Goal: Task Accomplishment & Management: Manage account settings

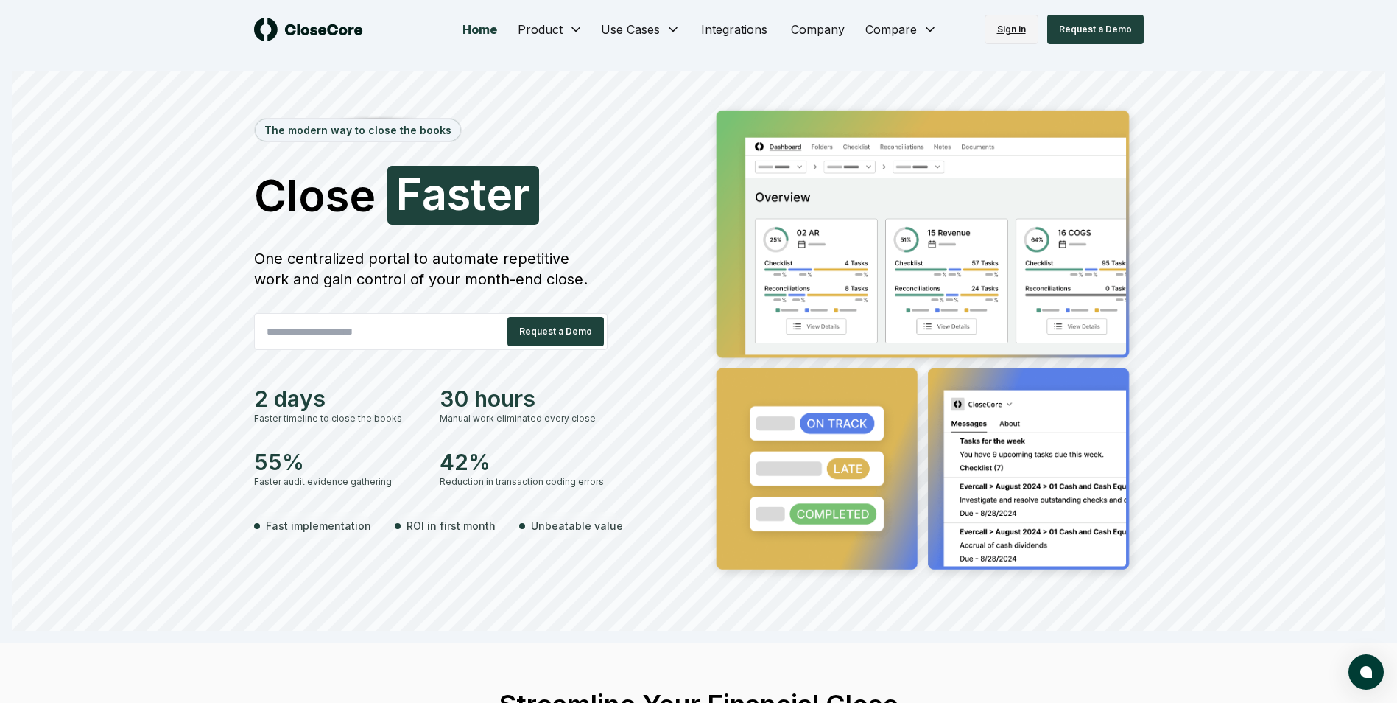
click at [1007, 32] on link "Sign in" at bounding box center [1012, 29] width 54 height 29
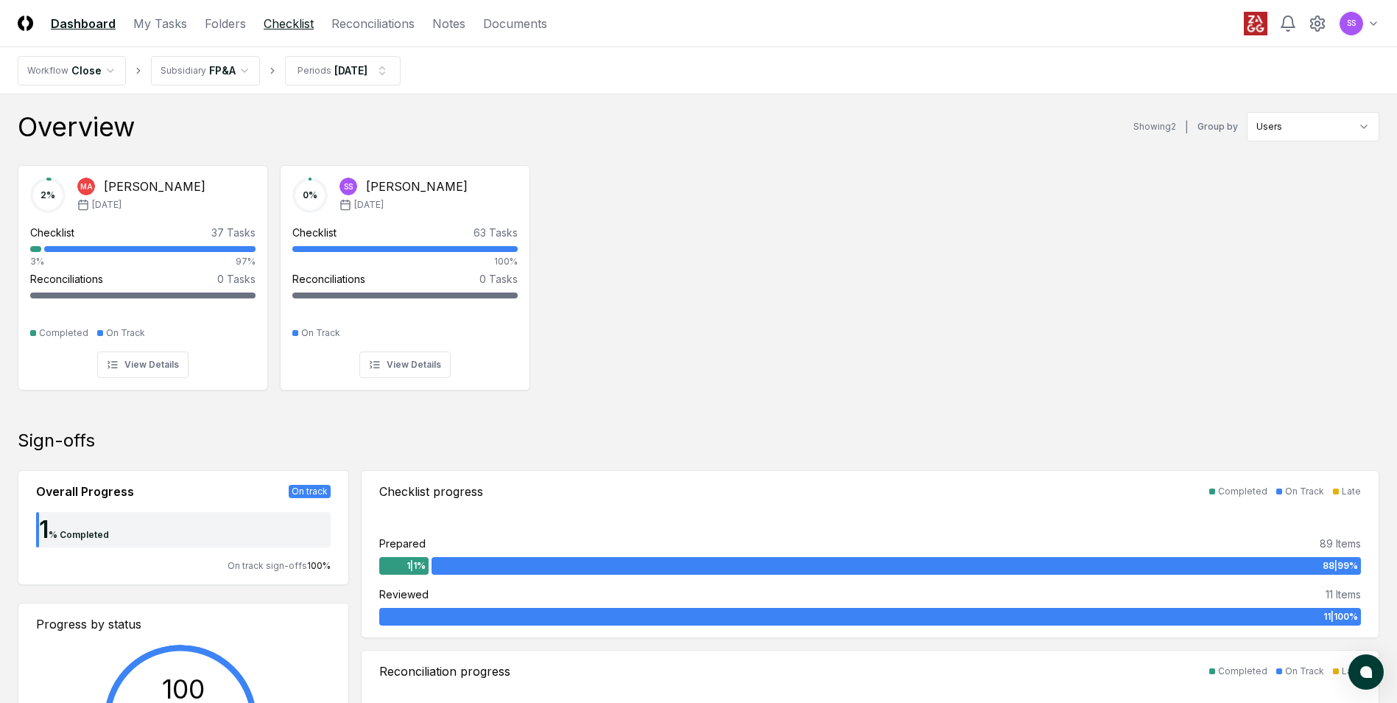
click at [292, 26] on link "Checklist" at bounding box center [289, 24] width 50 height 18
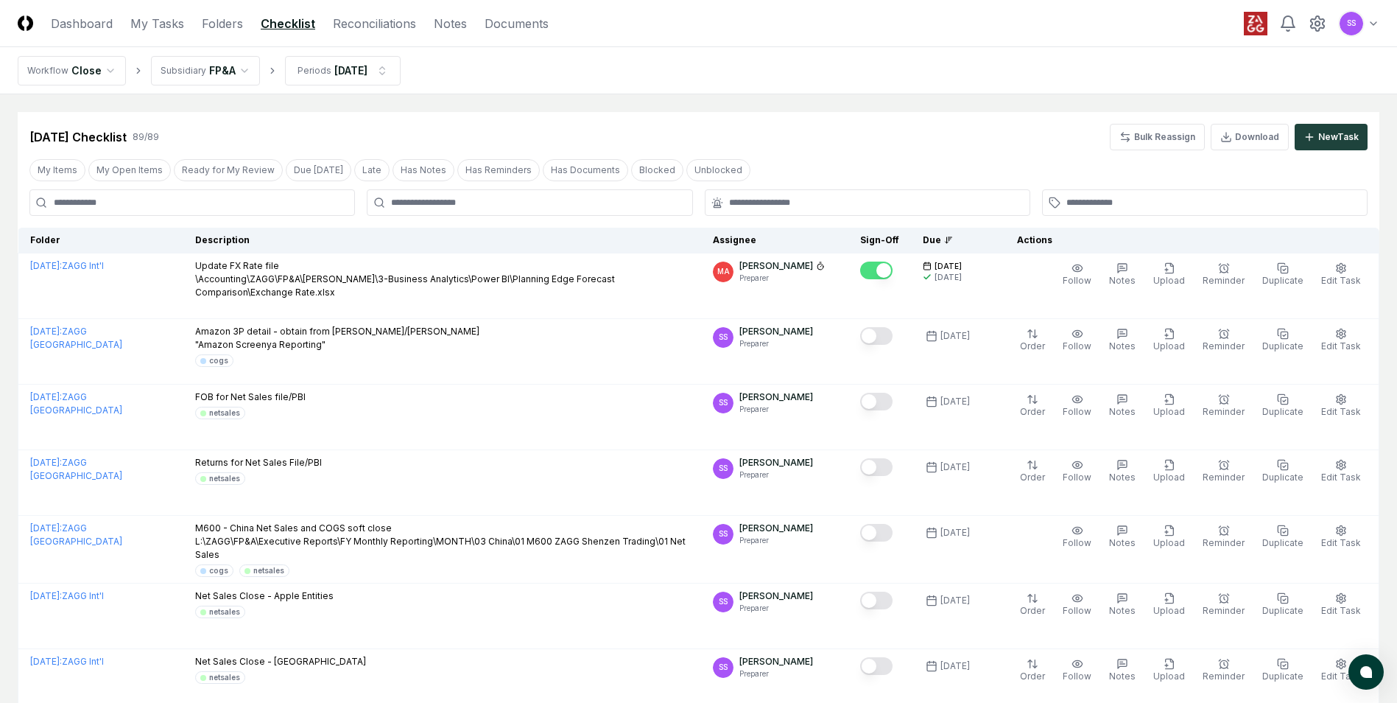
click at [62, 170] on button "My Items" at bounding box center [57, 170] width 56 height 22
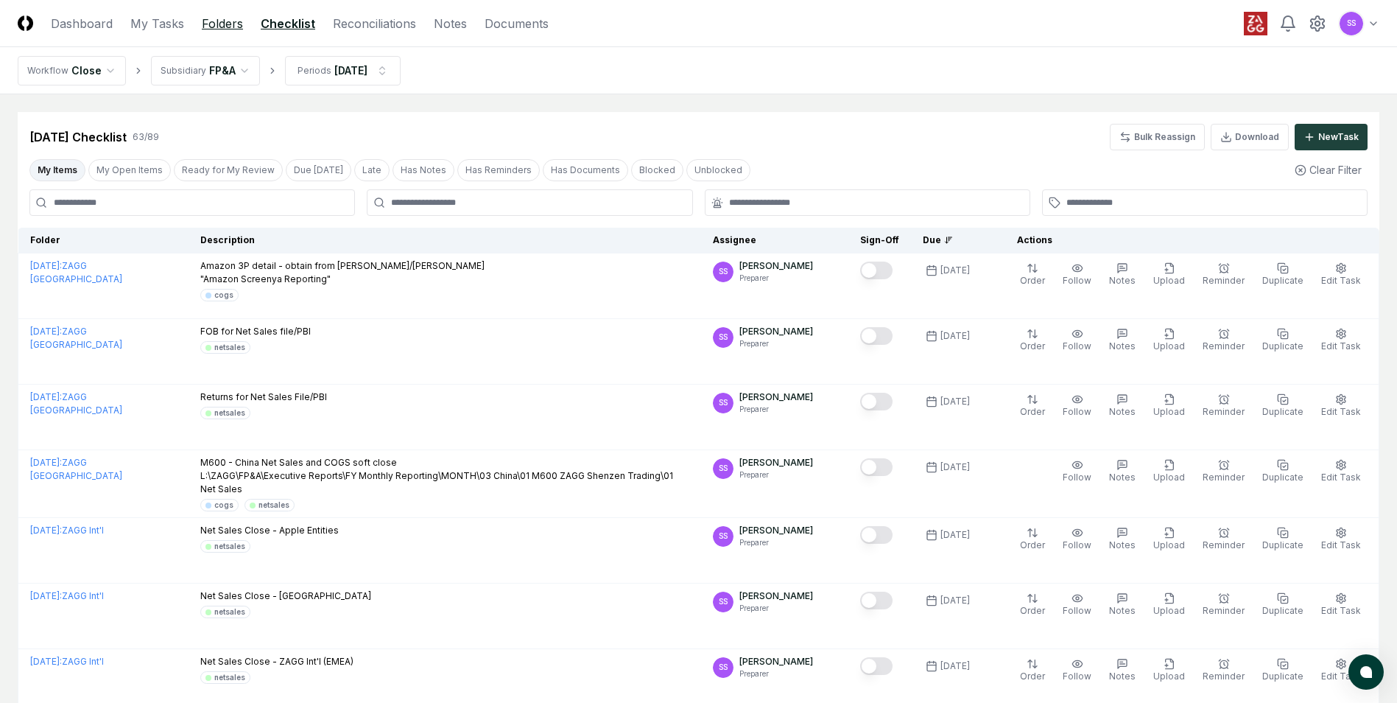
click at [228, 25] on link "Folders" at bounding box center [222, 24] width 41 height 18
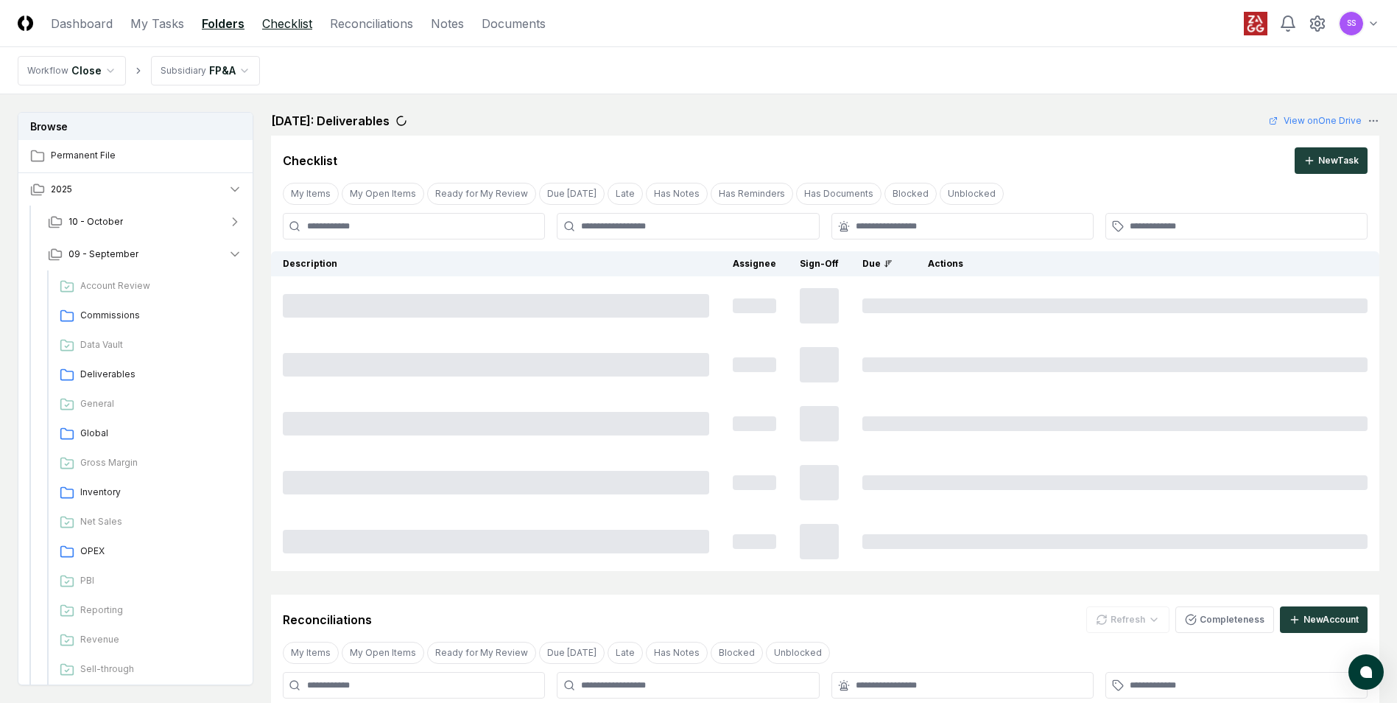
click at [287, 24] on link "Checklist" at bounding box center [287, 24] width 50 height 18
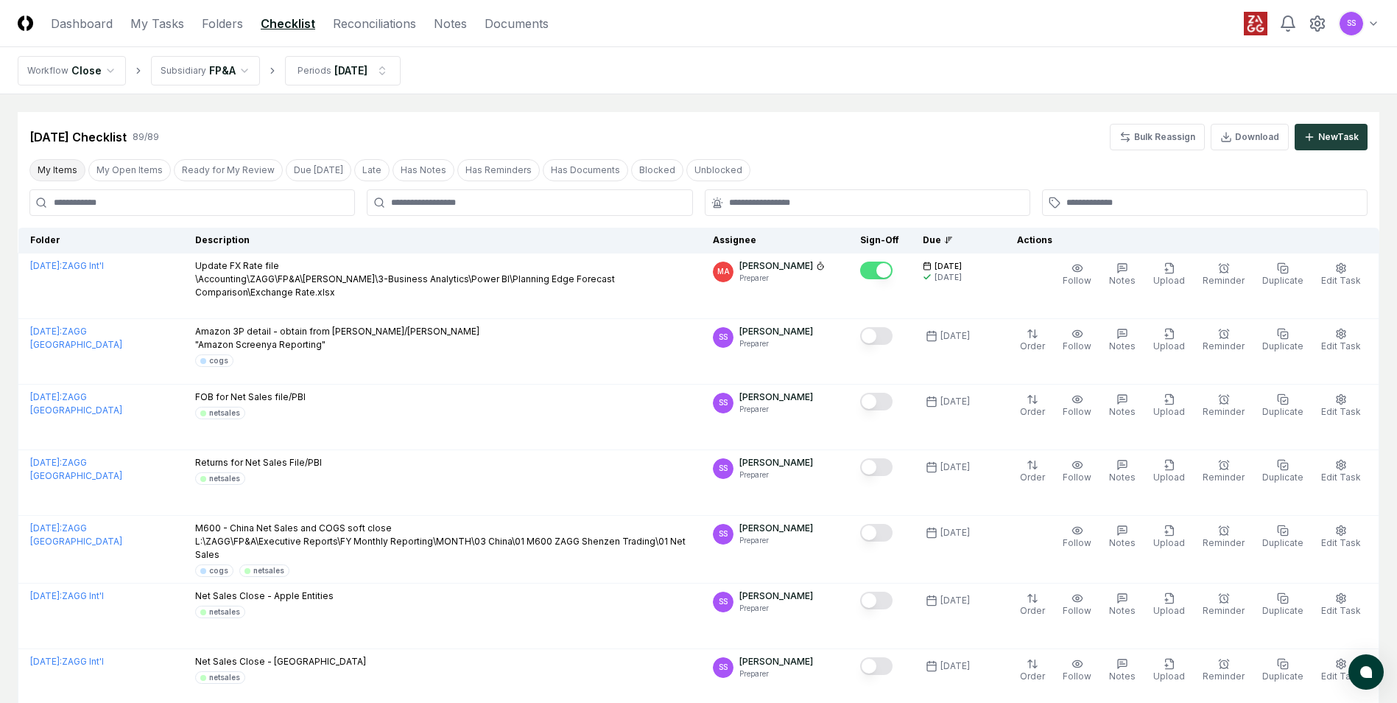
click at [46, 171] on button "My Items" at bounding box center [57, 170] width 56 height 22
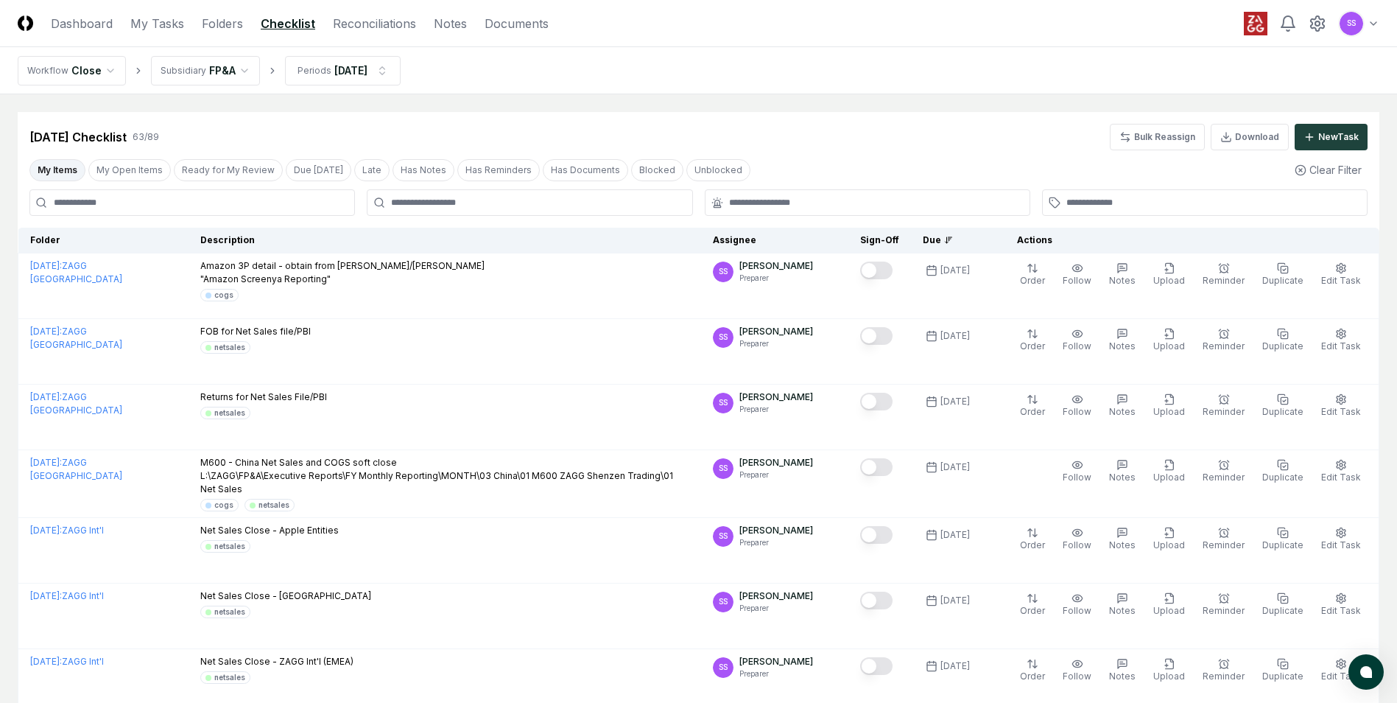
click at [54, 166] on button "My Items" at bounding box center [57, 170] width 56 height 22
